Goal: Communication & Community: Ask a question

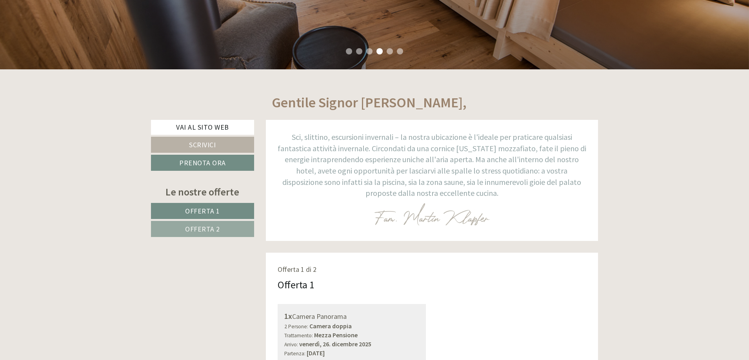
scroll to position [353, 0]
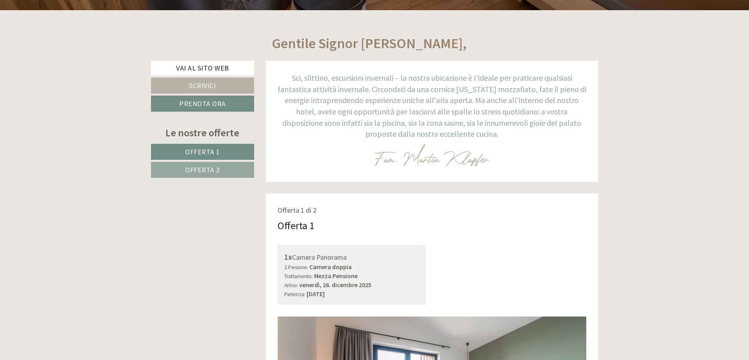
click at [233, 82] on link "Scrivici" at bounding box center [202, 86] width 103 height 16
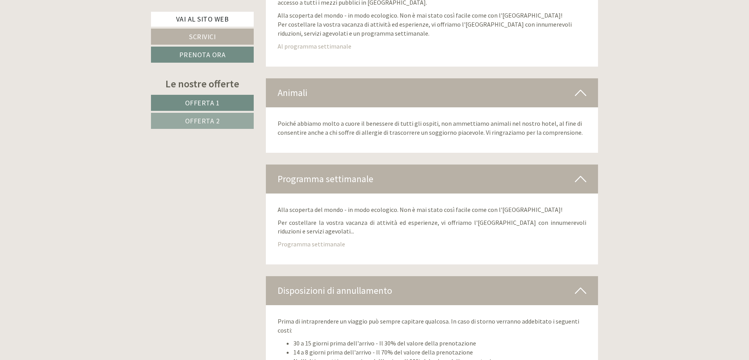
scroll to position [4540, 0]
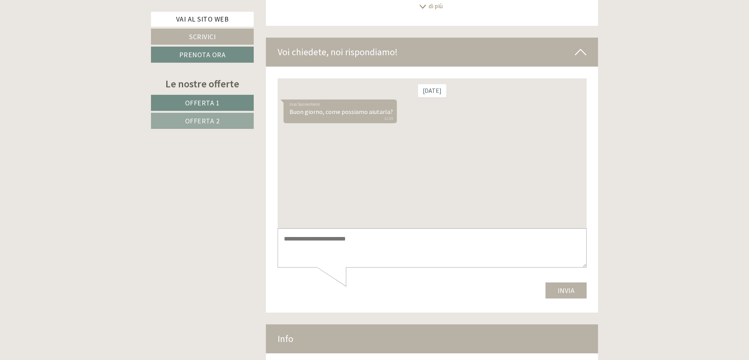
click at [336, 245] on textarea at bounding box center [431, 249] width 309 height 40
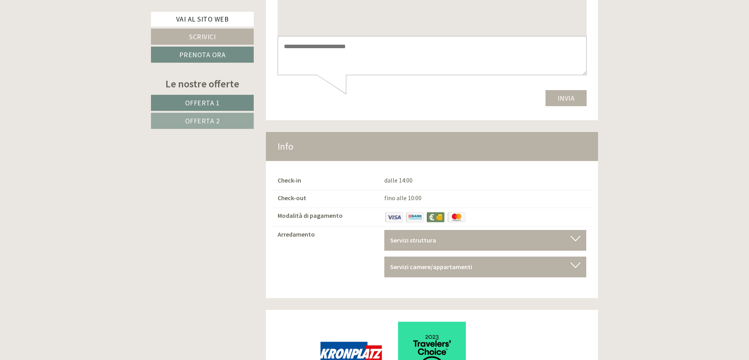
scroll to position [4657, 0]
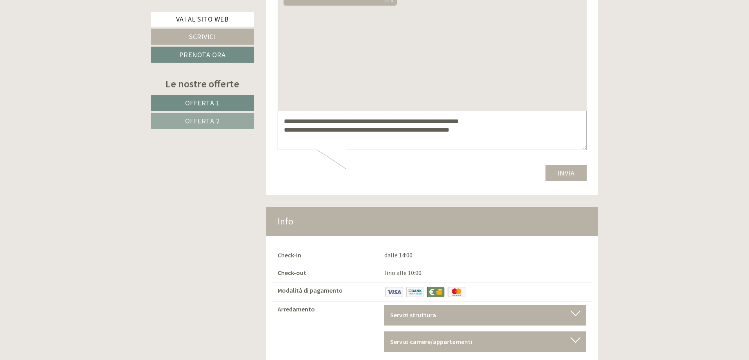
type textarea "**********"
click at [568, 177] on button "Invia" at bounding box center [566, 174] width 42 height 16
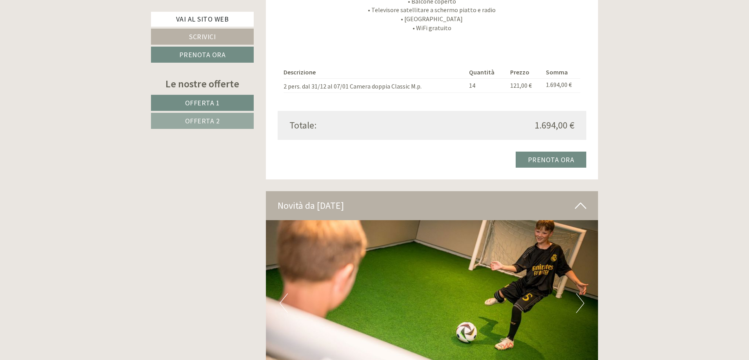
scroll to position [1553, 0]
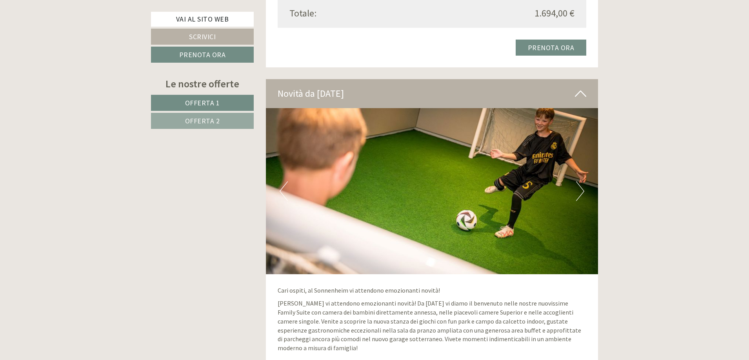
click at [579, 193] on button "Next" at bounding box center [580, 192] width 8 height 20
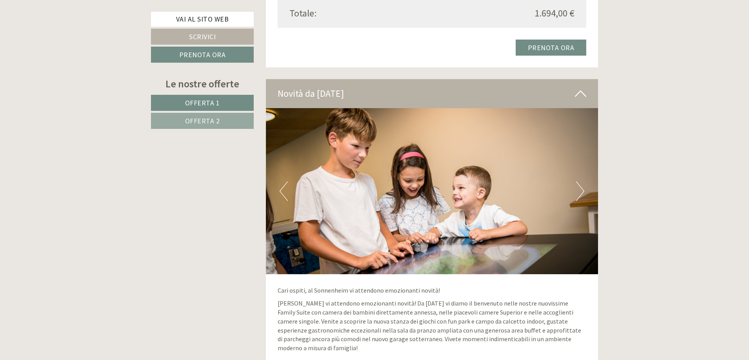
click at [579, 193] on button "Next" at bounding box center [580, 192] width 8 height 20
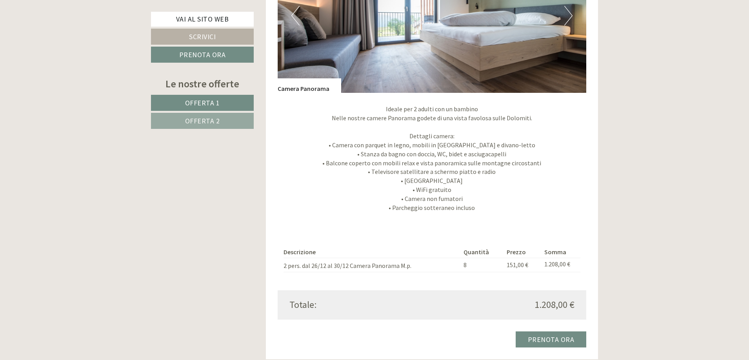
scroll to position [0, 0]
